Goal: Information Seeking & Learning: Learn about a topic

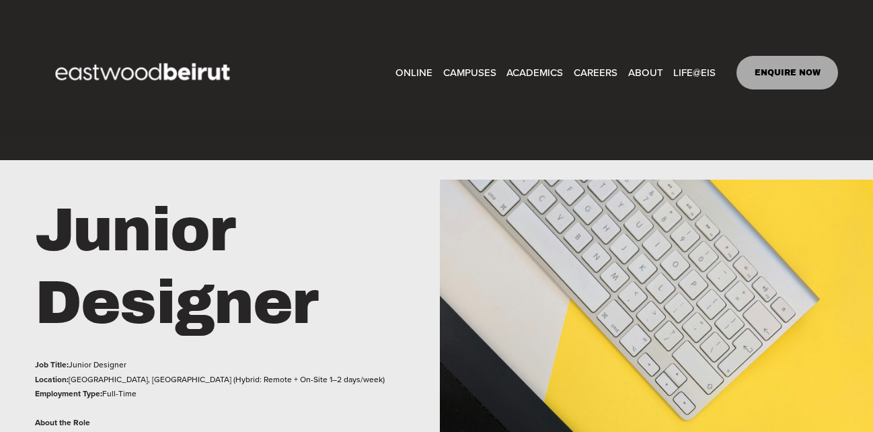
scroll to position [216, 0]
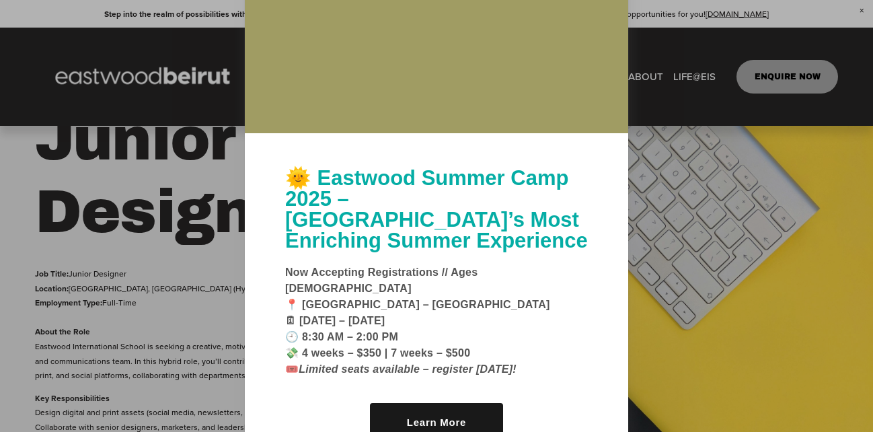
click at [684, 230] on div at bounding box center [436, 216] width 873 height 432
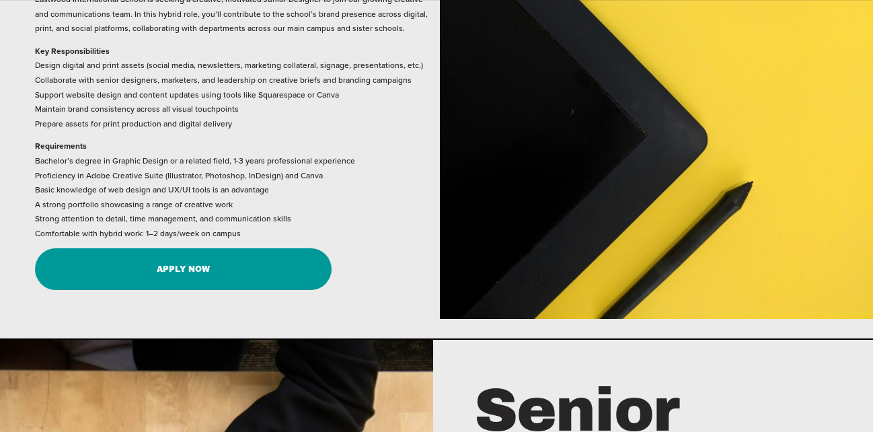
scroll to position [564, 0]
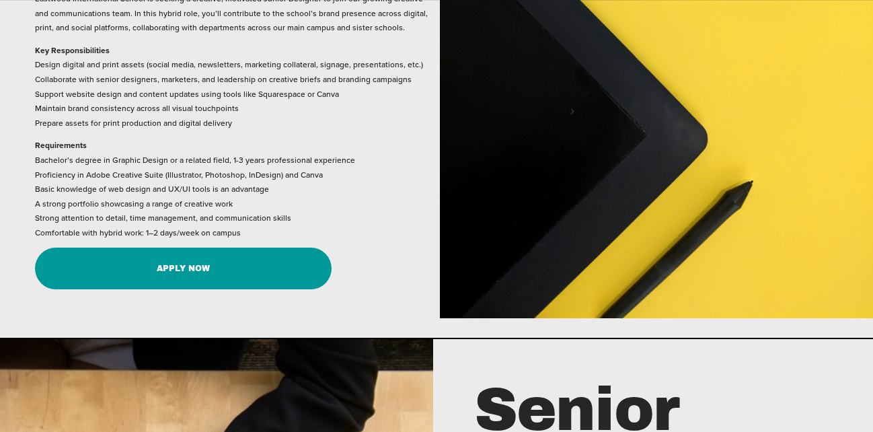
click at [239, 267] on link "Apply Now" at bounding box center [183, 269] width 297 height 42
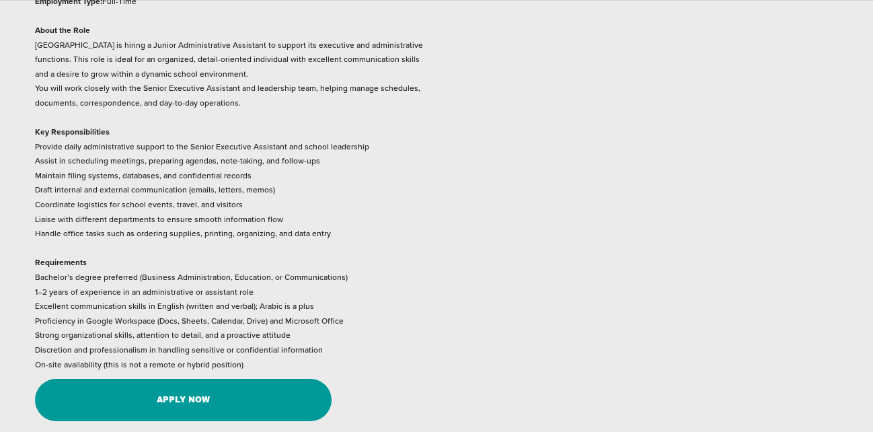
scroll to position [2099, 0]
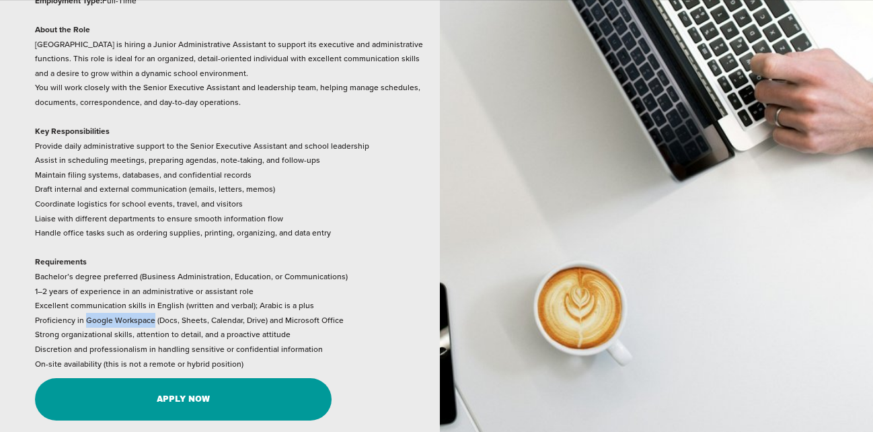
drag, startPoint x: 86, startPoint y: 277, endPoint x: 153, endPoint y: 276, distance: 66.6
click at [153, 276] on p "Job Title: Junior Administrative Assistant Location: [GEOGRAPHIC_DATA], [GEOGRA…" at bounding box center [234, 167] width 398 height 407
click at [264, 278] on p "Job Title: Junior Administrative Assistant Location: [GEOGRAPHIC_DATA], [GEOGRA…" at bounding box center [234, 167] width 398 height 407
copy p "Google Workspace (Docs, Sheets, Calendar, Drive)"
click at [216, 378] on link "Apply Now" at bounding box center [183, 399] width 297 height 42
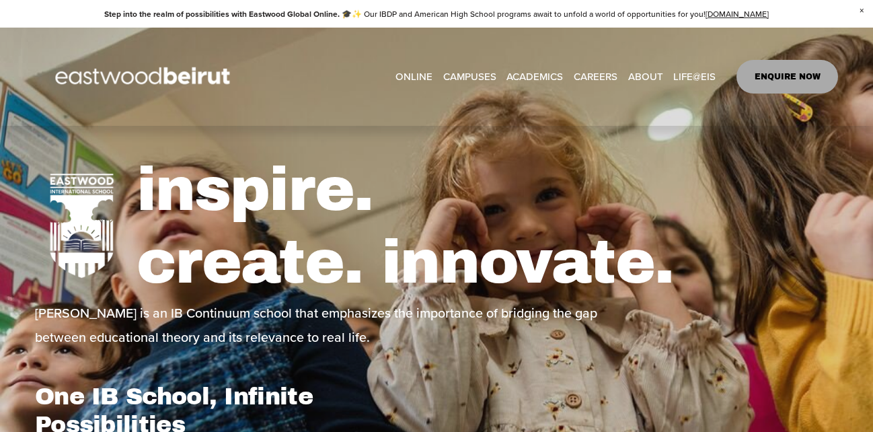
click at [0, 0] on span "About" at bounding box center [0, 0] width 0 height 0
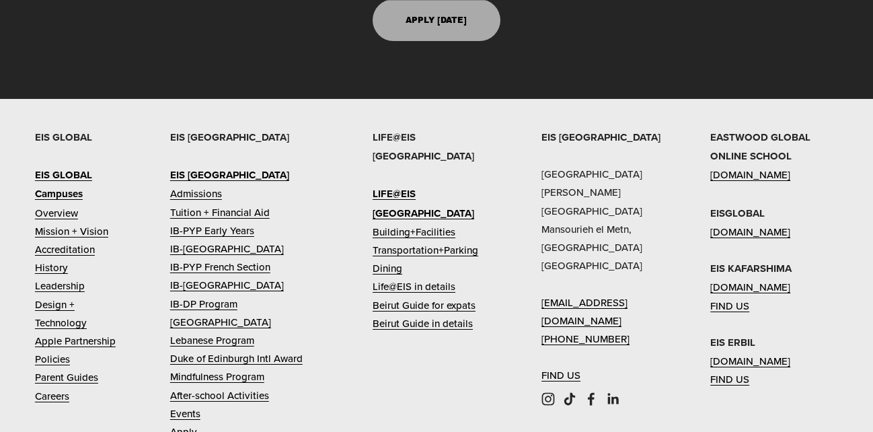
scroll to position [3446, 0]
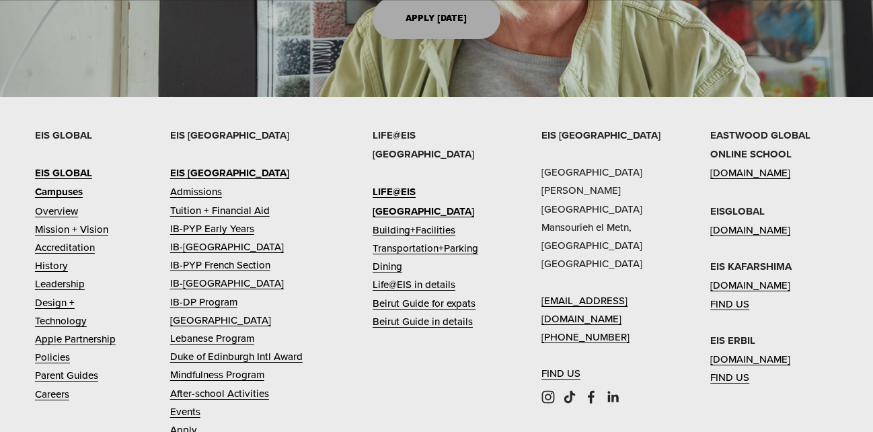
click at [50, 256] on link "History" at bounding box center [51, 265] width 33 height 18
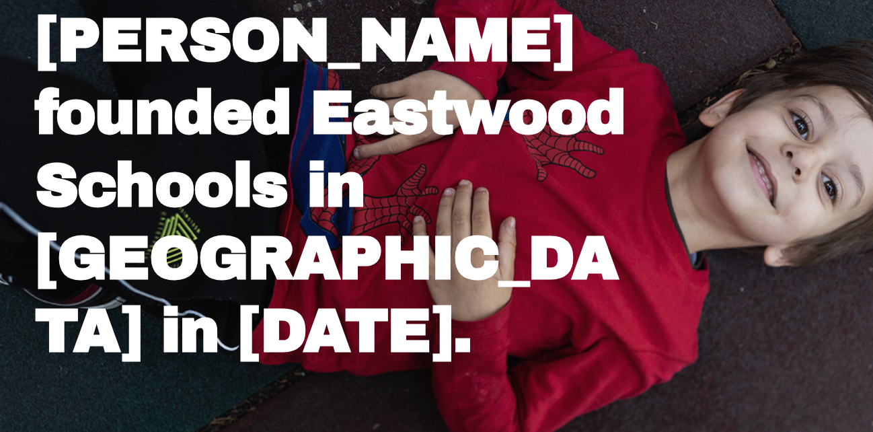
scroll to position [276, 0]
